Goal: Navigation & Orientation: Find specific page/section

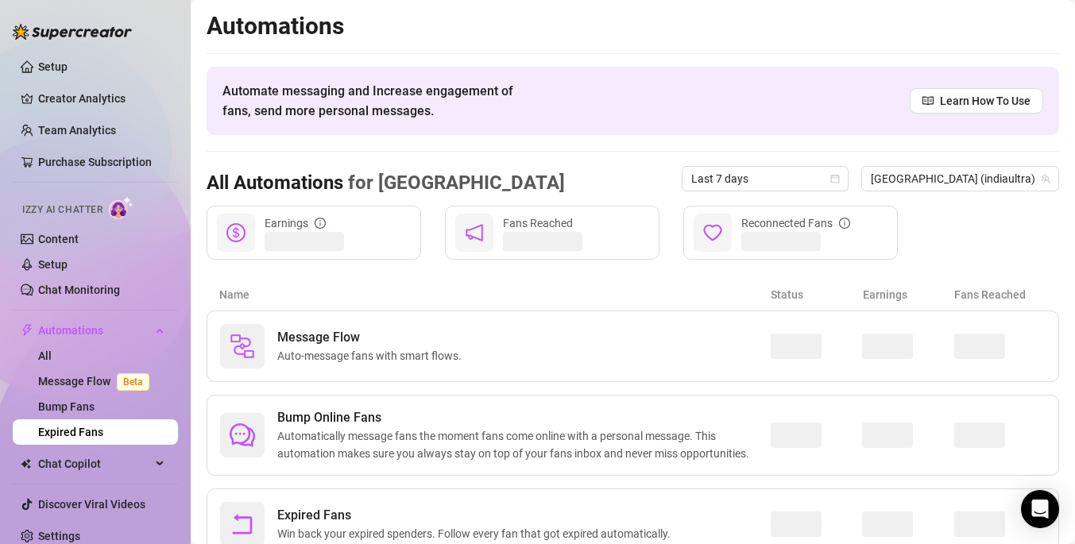
click at [103, 426] on link "Expired Fans" at bounding box center [70, 432] width 65 height 13
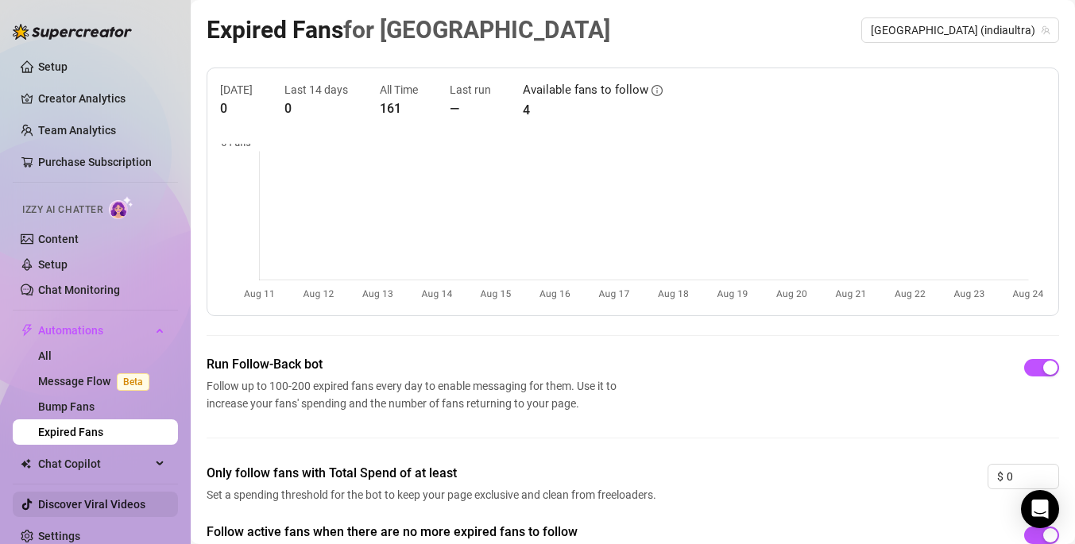
click at [99, 498] on link "Discover Viral Videos" at bounding box center [91, 504] width 107 height 13
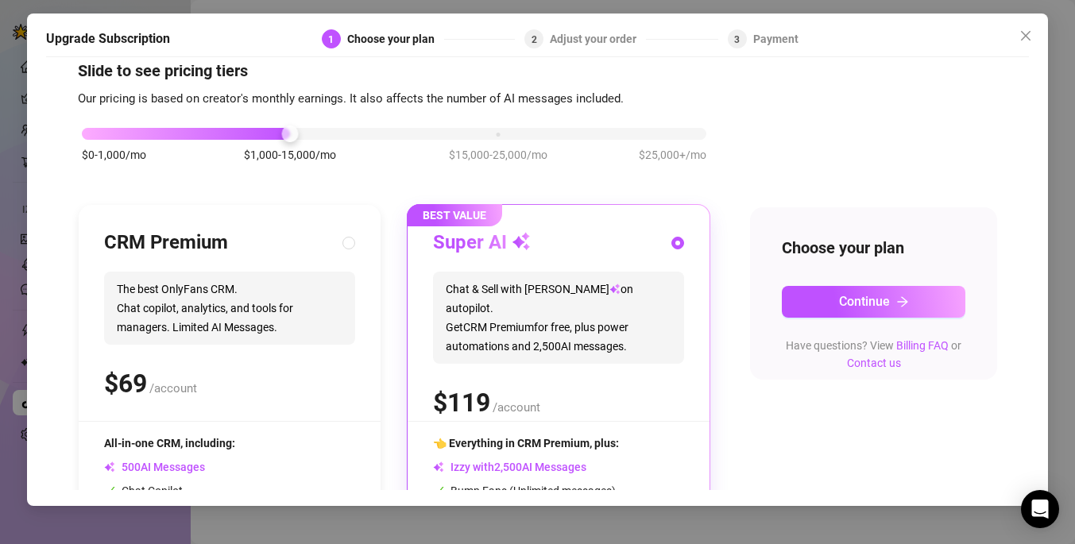
scroll to position [40, 0]
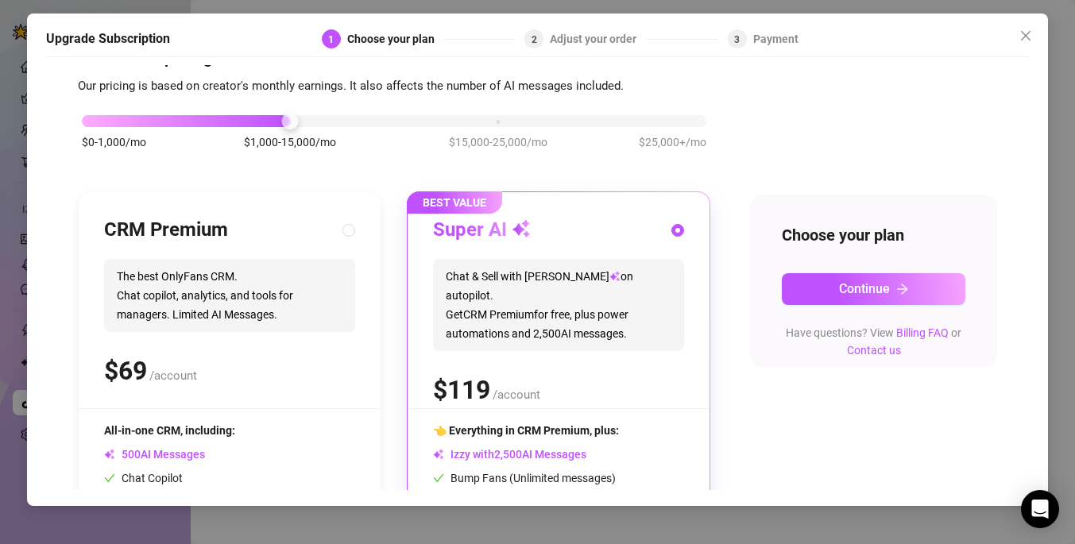
click at [506, 124] on div at bounding box center [394, 121] width 625 height 12
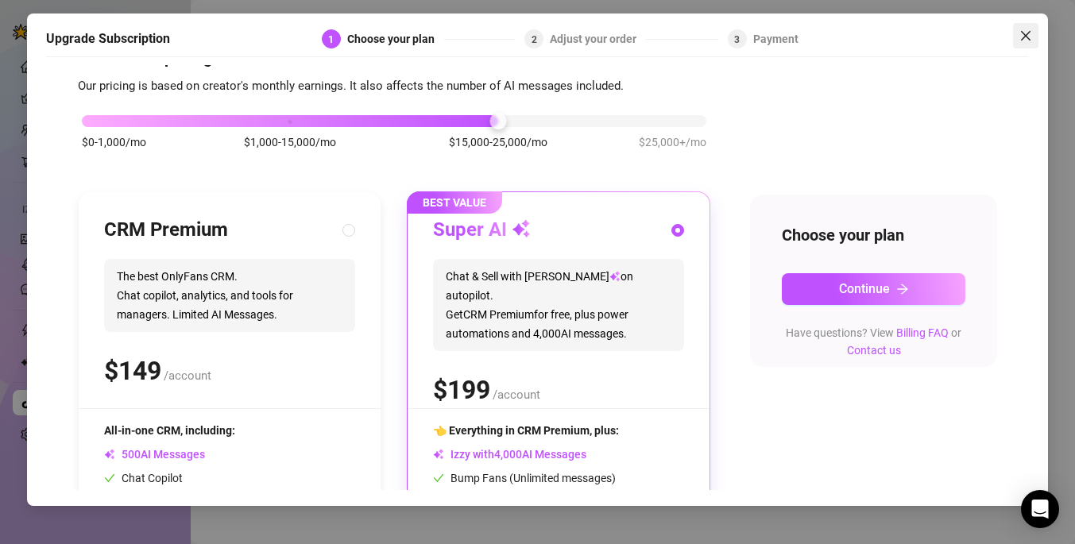
click at [1030, 44] on button "Close" at bounding box center [1025, 35] width 25 height 25
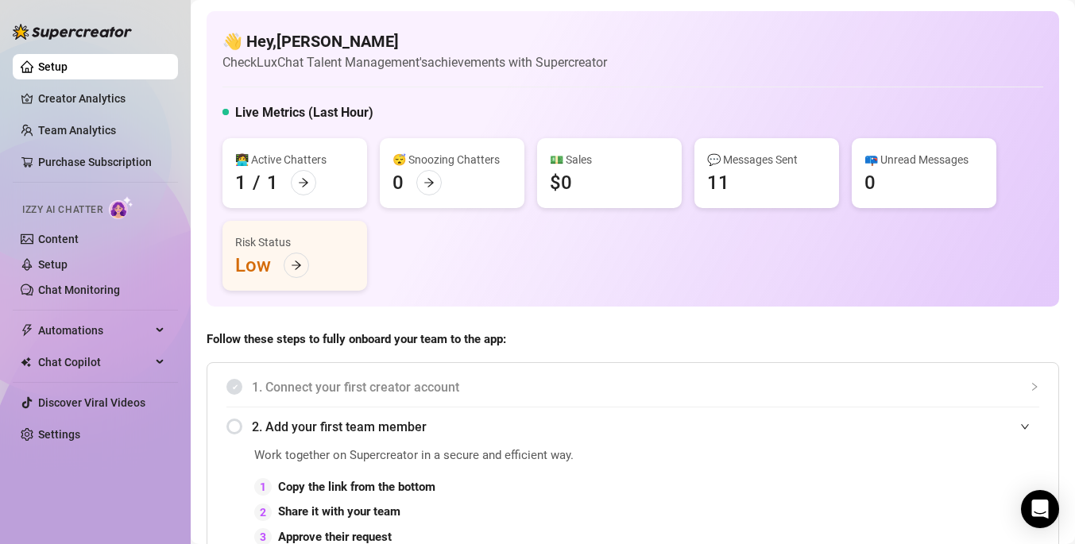
click at [119, 207] on img at bounding box center [121, 207] width 25 height 23
click at [61, 264] on link "Setup" at bounding box center [52, 264] width 29 height 13
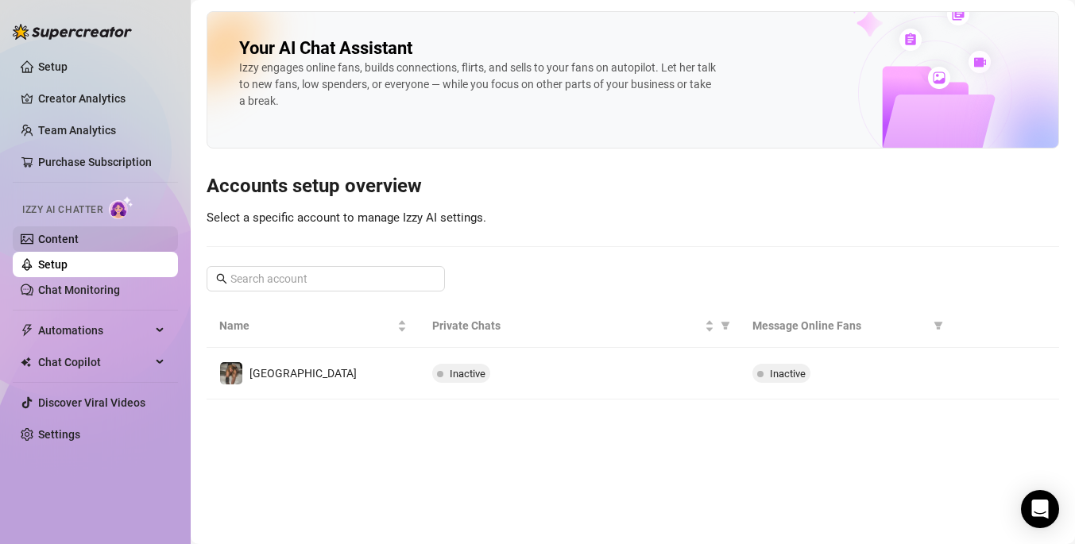
click at [79, 239] on link "Content" at bounding box center [58, 239] width 41 height 13
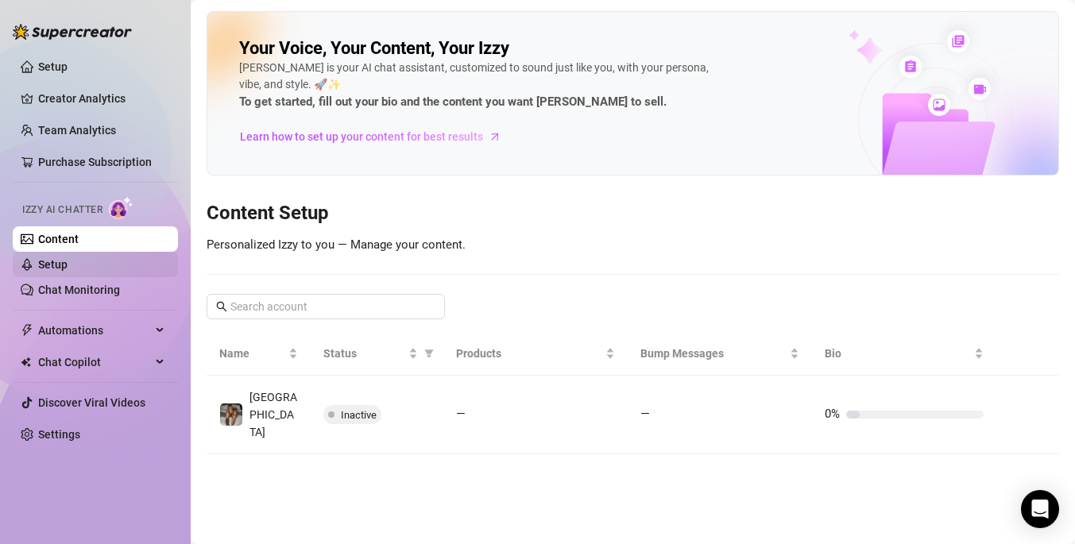
click at [68, 261] on link "Setup" at bounding box center [52, 264] width 29 height 13
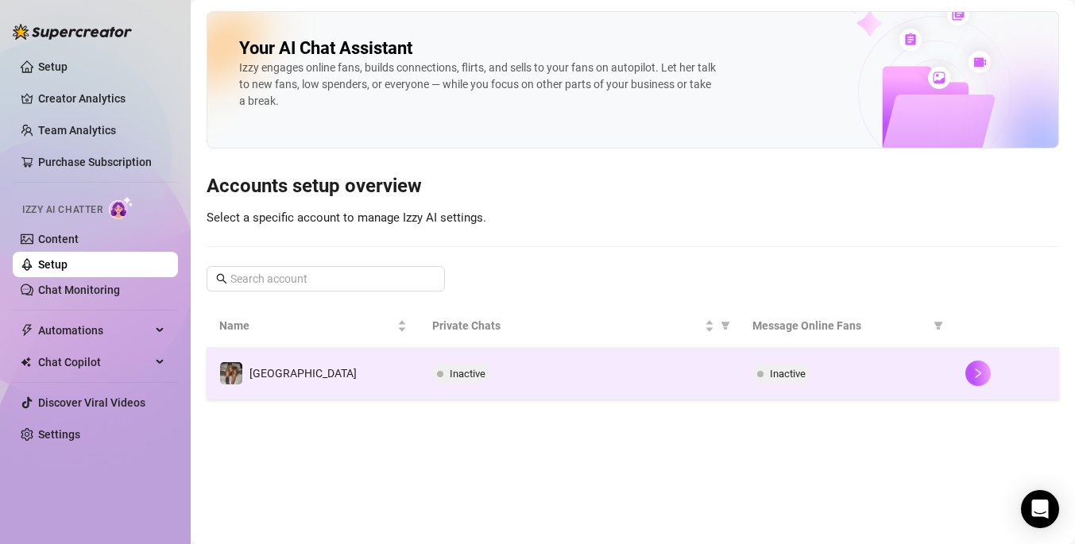
click at [423, 369] on td "Inactive" at bounding box center [580, 374] width 320 height 52
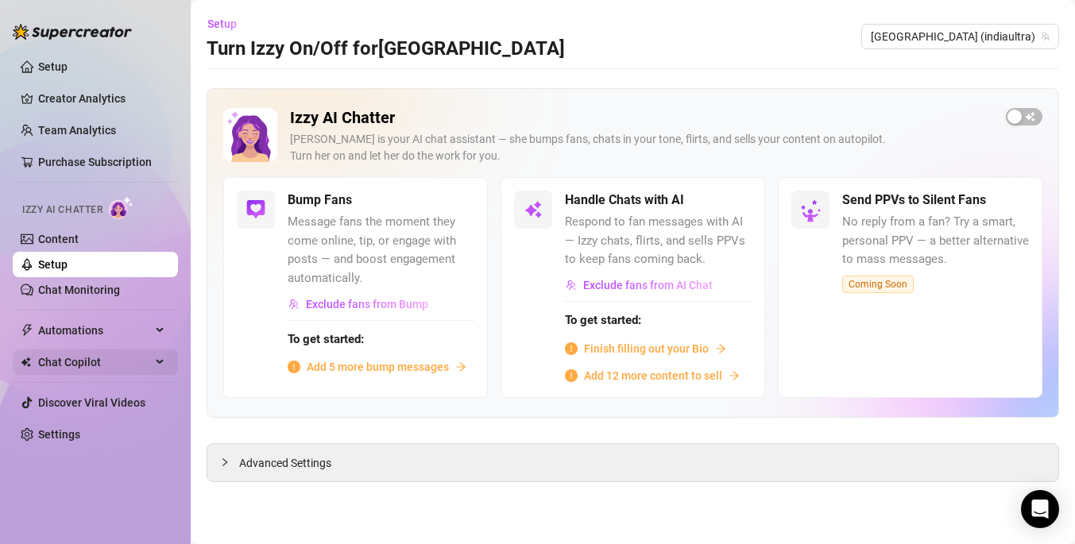
click at [100, 353] on span "Chat Copilot" at bounding box center [94, 362] width 113 height 25
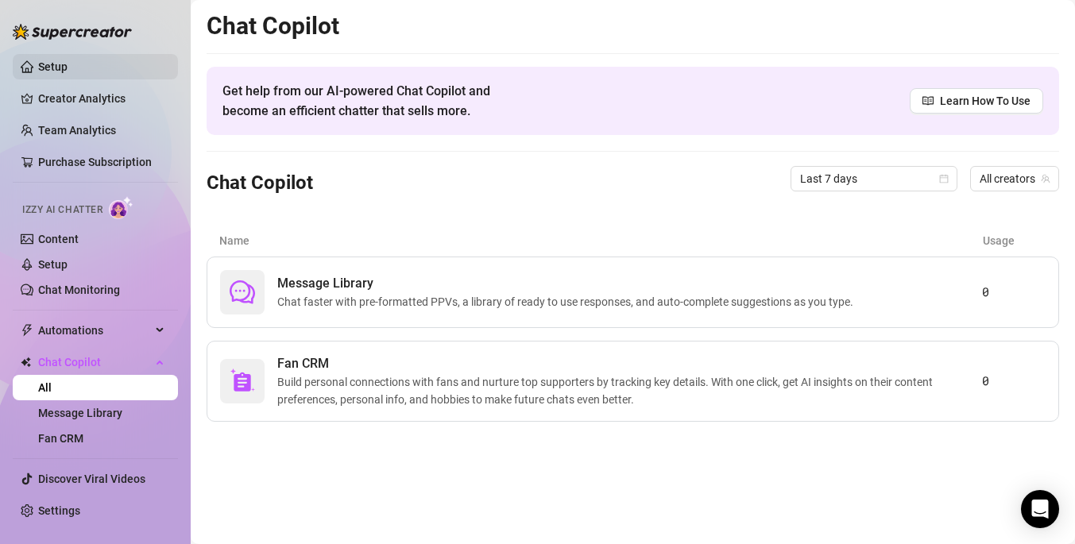
click at [68, 60] on link "Setup" at bounding box center [52, 66] width 29 height 13
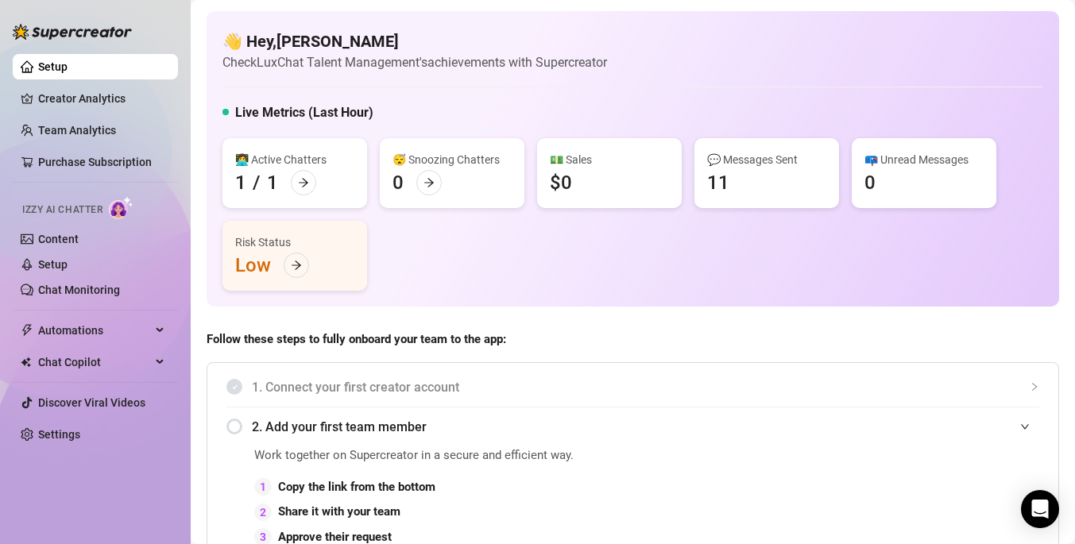
scroll to position [66, 0]
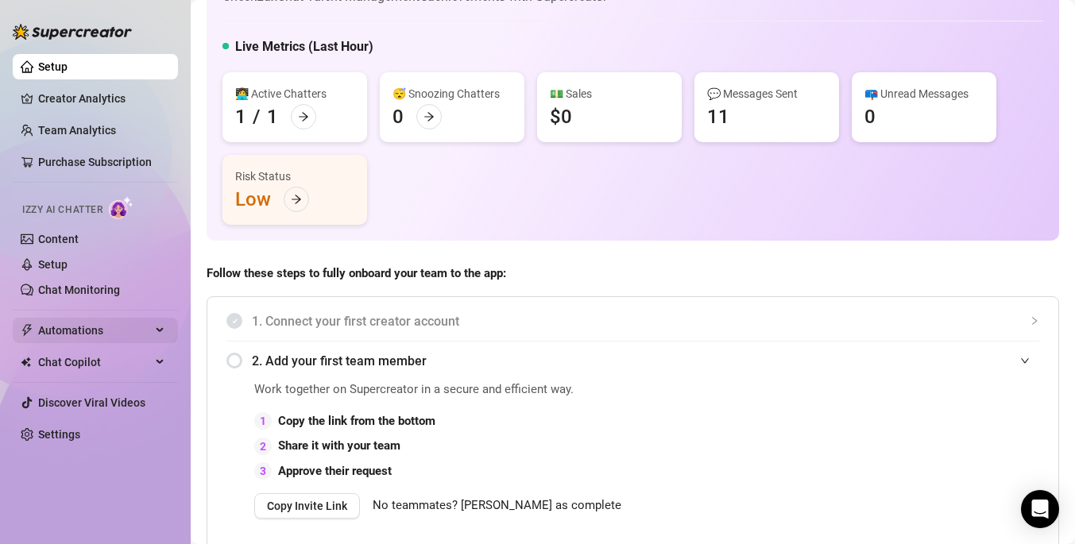
click at [110, 336] on span "Automations" at bounding box center [94, 330] width 113 height 25
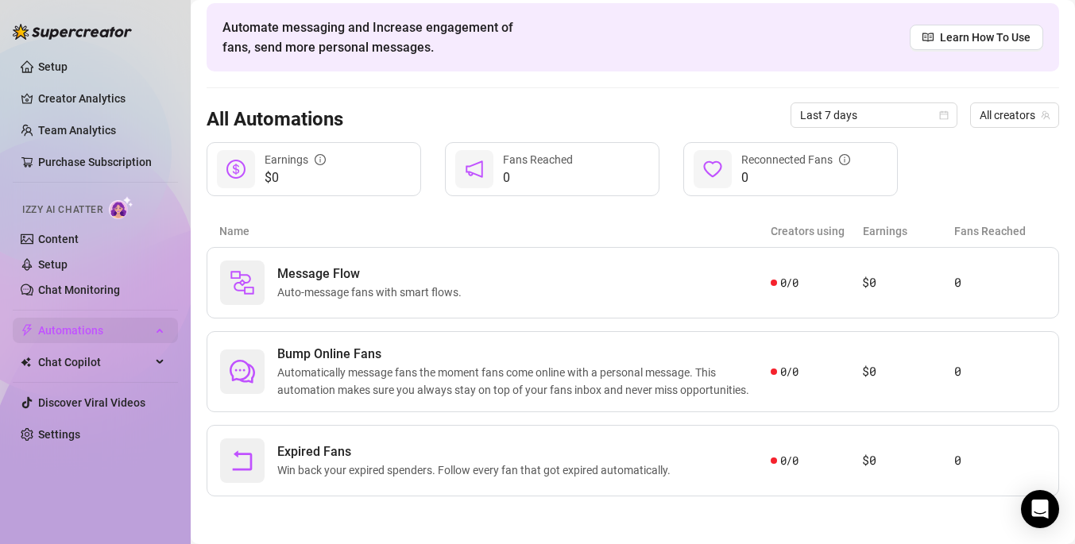
scroll to position [64, 0]
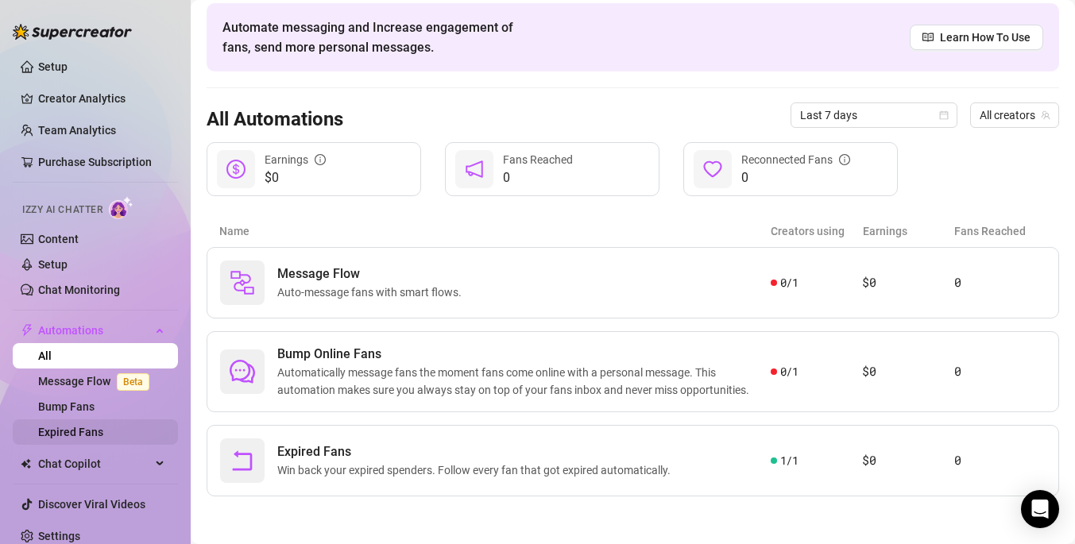
click at [79, 432] on link "Expired Fans" at bounding box center [70, 432] width 65 height 13
